Goal: Complete application form

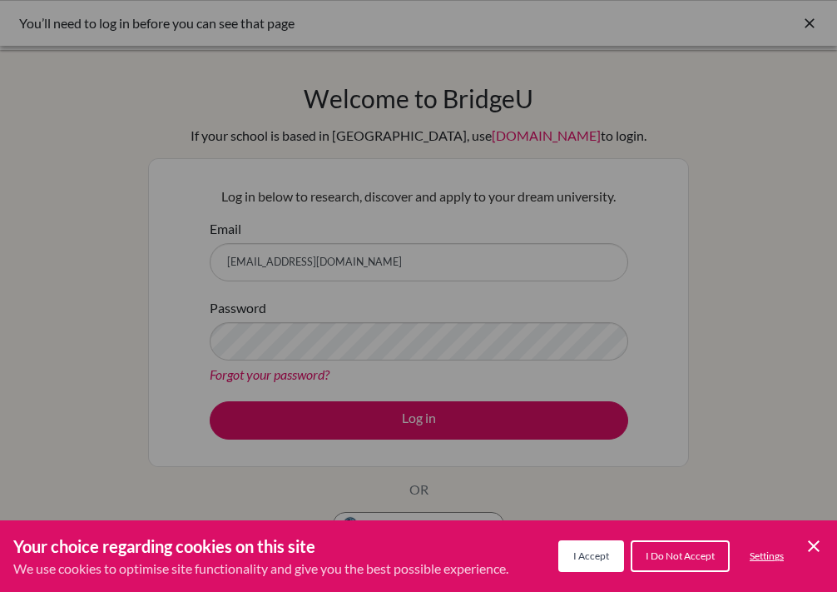
click at [585, 552] on span "I Accept" at bounding box center [591, 555] width 36 height 12
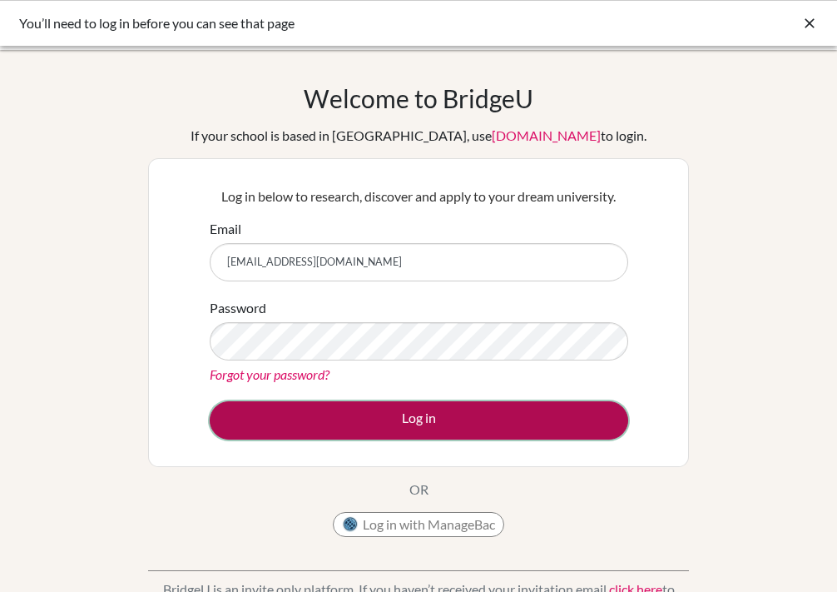
click at [503, 418] on button "Log in" at bounding box center [419, 420] width 419 height 38
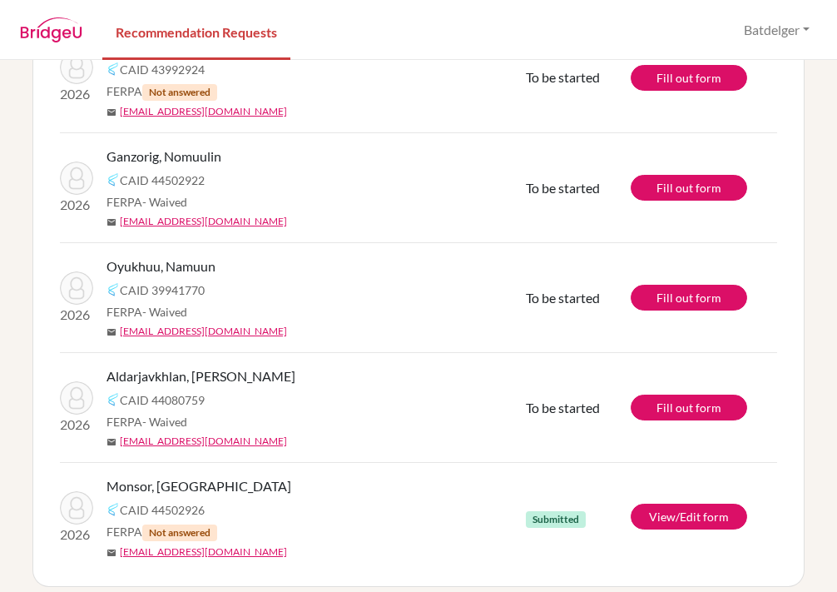
scroll to position [262, 0]
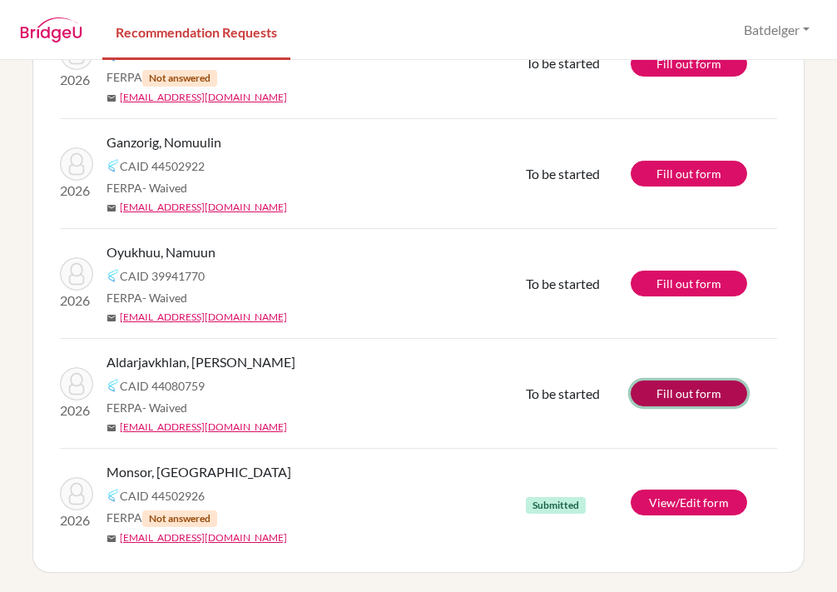
click at [651, 388] on link "Fill out form" at bounding box center [689, 393] width 116 height 26
